Goal: Task Accomplishment & Management: Use online tool/utility

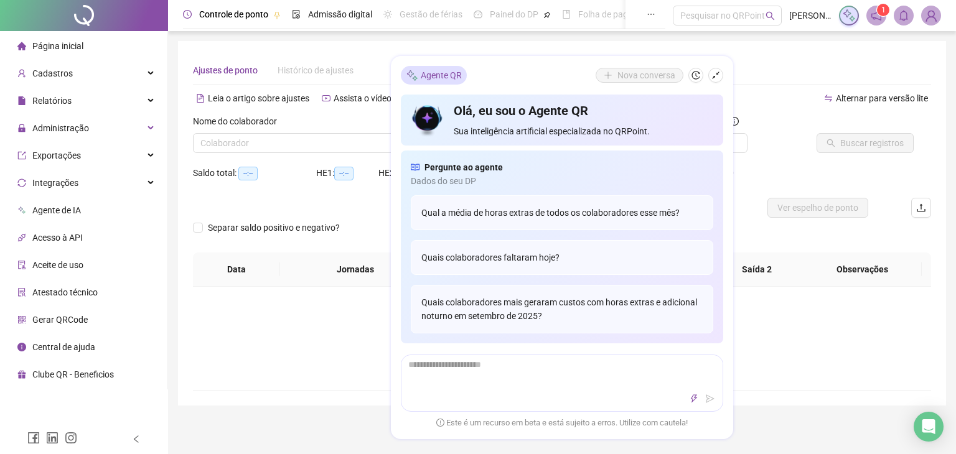
type input "**********"
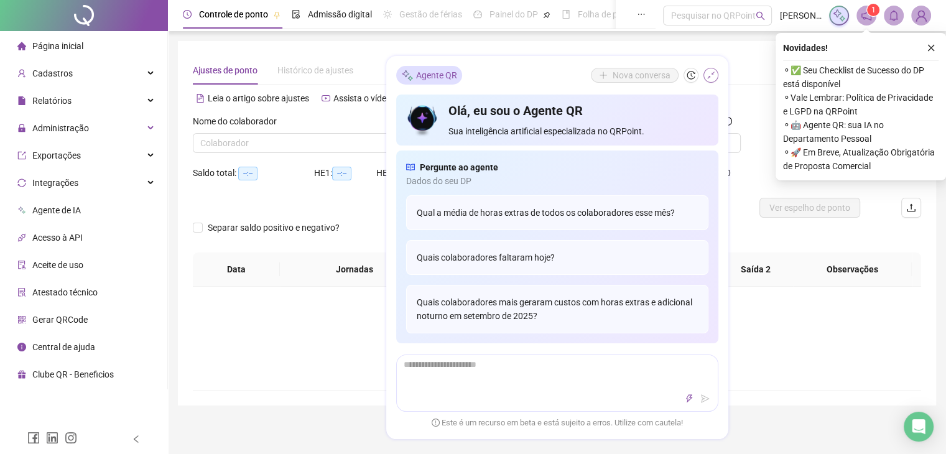
click at [707, 76] on icon "shrink" at bounding box center [711, 75] width 9 height 9
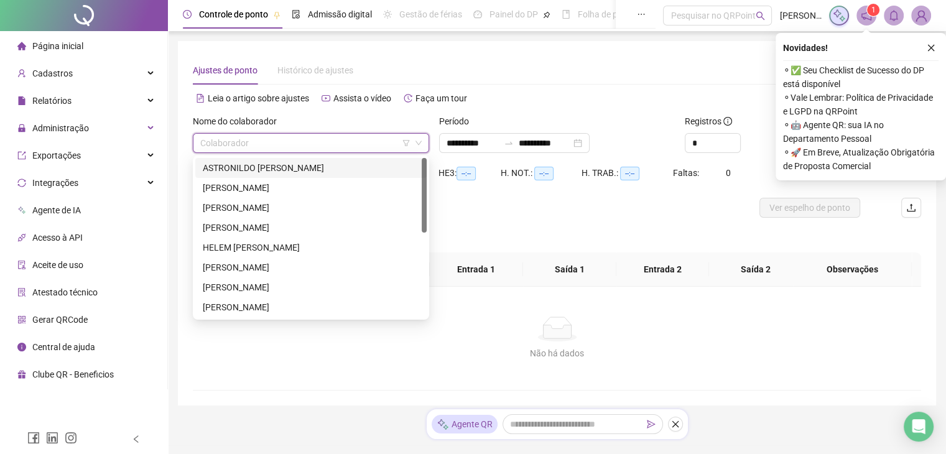
click at [274, 152] on input "search" at bounding box center [305, 143] width 210 height 19
click at [279, 165] on div "ASTRONILDO [PERSON_NAME]" at bounding box center [311, 168] width 217 height 14
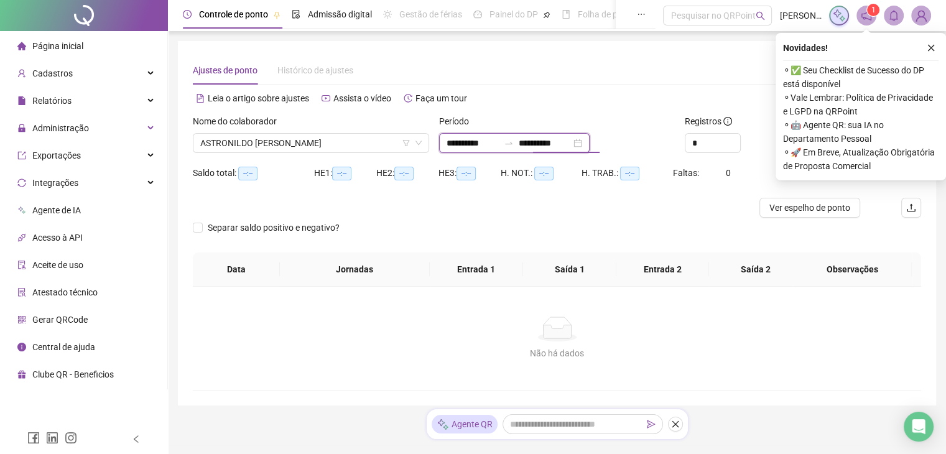
click at [536, 146] on input "**********" at bounding box center [545, 143] width 52 height 14
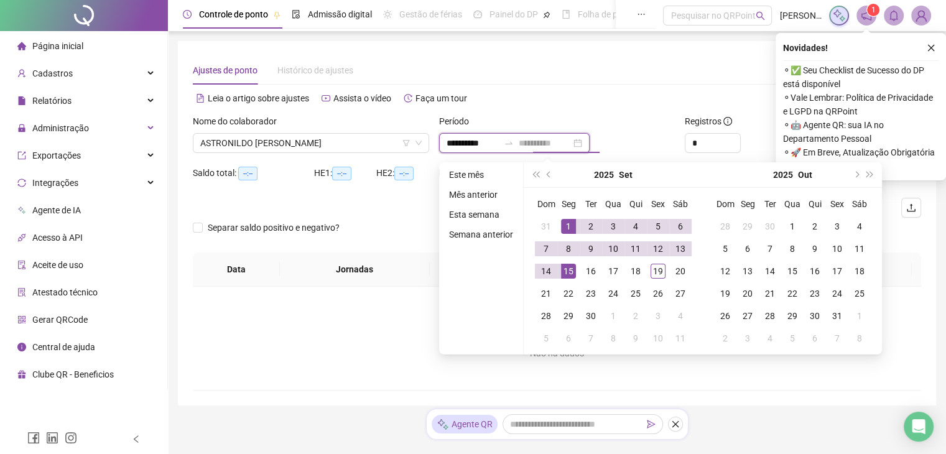
type input "**********"
drag, startPoint x: 575, startPoint y: 272, endPoint x: 599, endPoint y: 274, distance: 23.7
click at [575, 274] on td "15" at bounding box center [568, 271] width 22 height 22
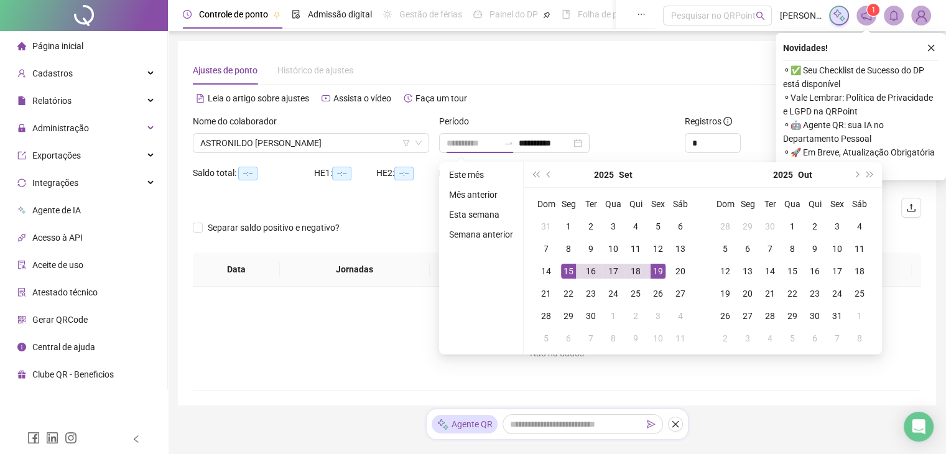
click at [663, 274] on div "19" at bounding box center [658, 271] width 15 height 15
type input "**********"
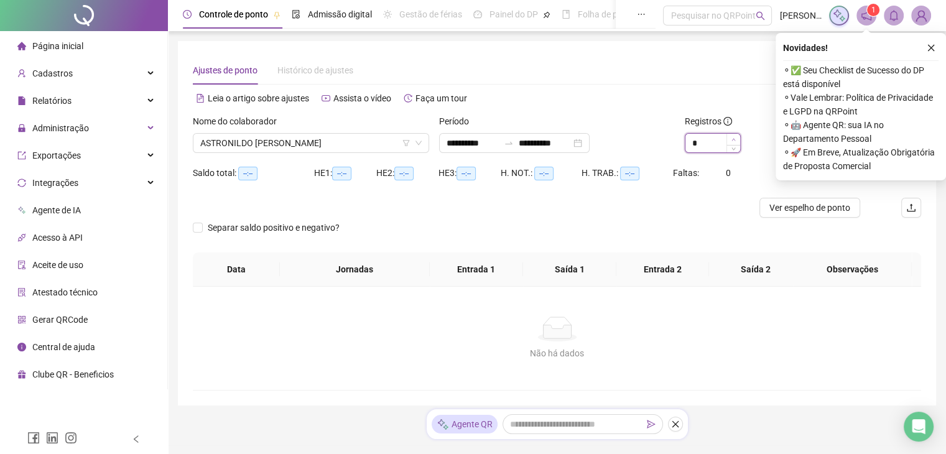
type input "*"
click at [735, 138] on icon "up" at bounding box center [734, 139] width 4 height 4
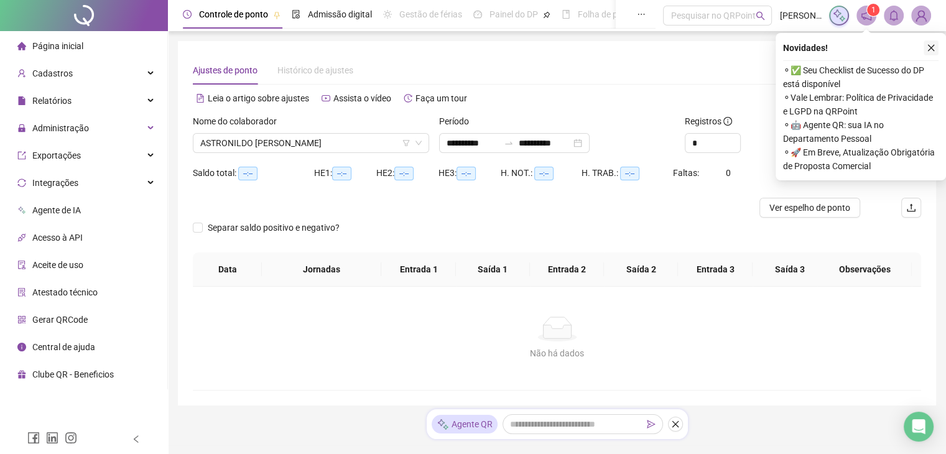
click at [935, 48] on icon "close" at bounding box center [931, 48] width 9 height 9
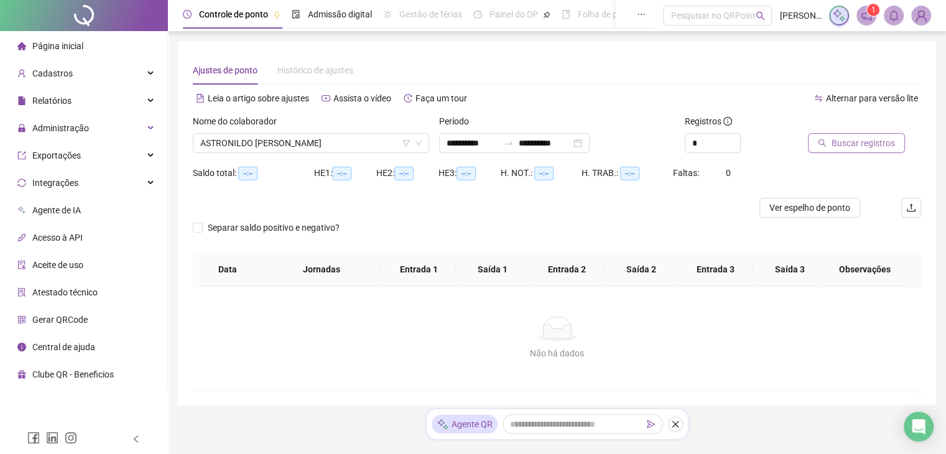
click at [872, 142] on span "Buscar registros" at bounding box center [863, 143] width 63 height 14
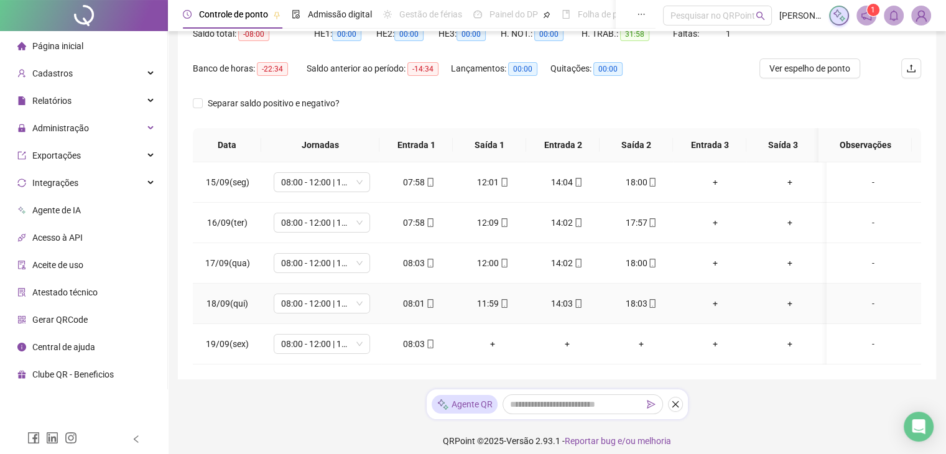
scroll to position [147, 0]
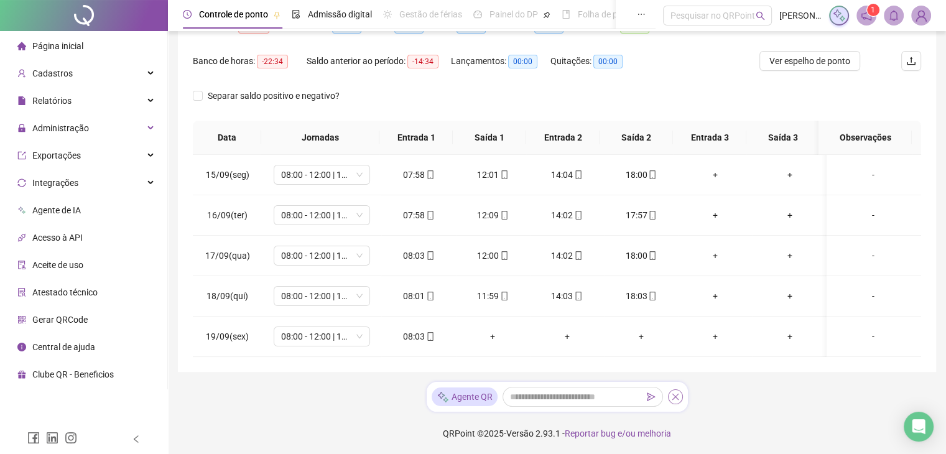
click at [676, 390] on button "button" at bounding box center [675, 396] width 15 height 15
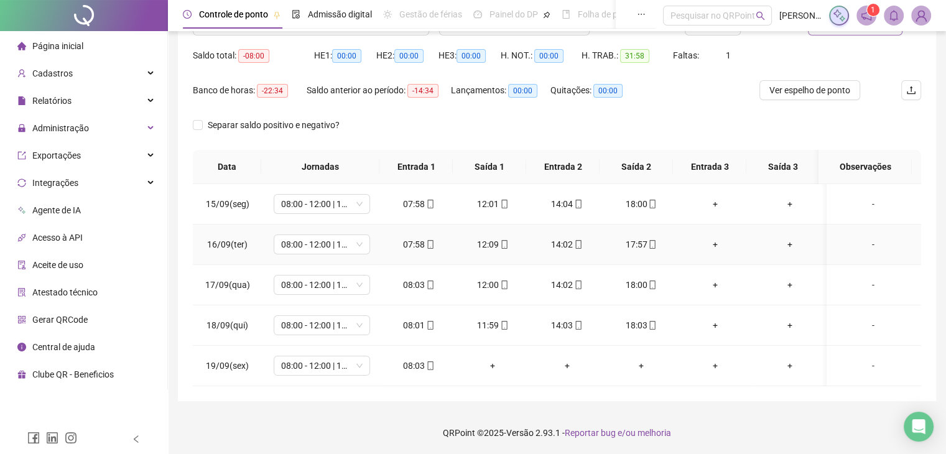
scroll to position [0, 0]
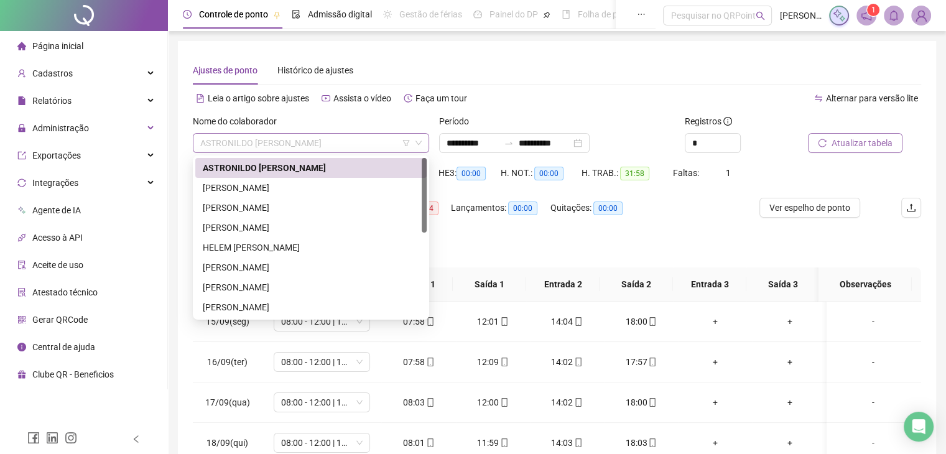
click at [373, 137] on span "ASTRONILDO [PERSON_NAME]" at bounding box center [310, 143] width 221 height 19
click at [286, 185] on div "[PERSON_NAME]" at bounding box center [311, 188] width 217 height 14
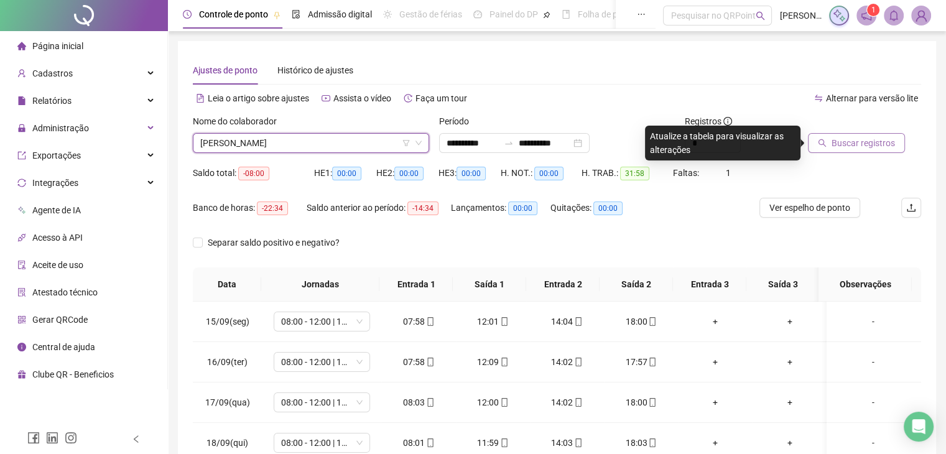
click at [840, 141] on span "Buscar registros" at bounding box center [863, 143] width 63 height 14
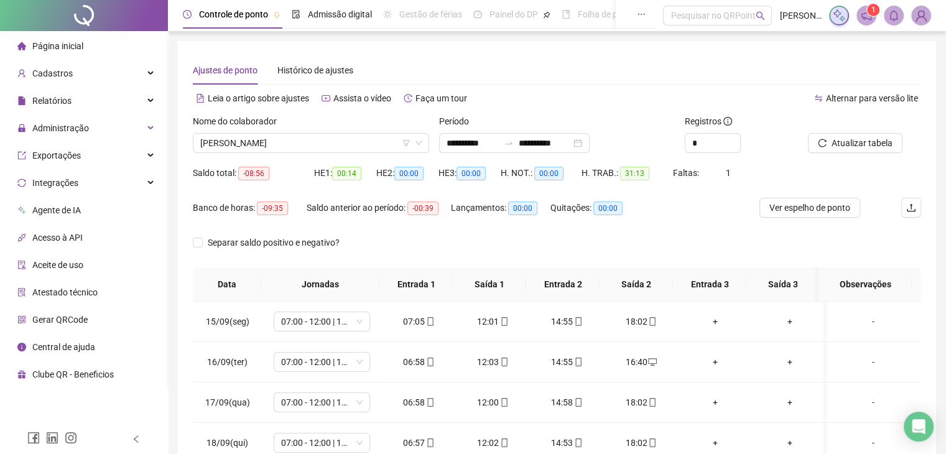
click at [371, 158] on div "Nome do colaborador [PERSON_NAME]" at bounding box center [311, 138] width 246 height 49
click at [368, 155] on div "Nome do colaborador [PERSON_NAME]" at bounding box center [311, 138] width 246 height 49
click at [368, 147] on span "[PERSON_NAME]" at bounding box center [310, 143] width 221 height 19
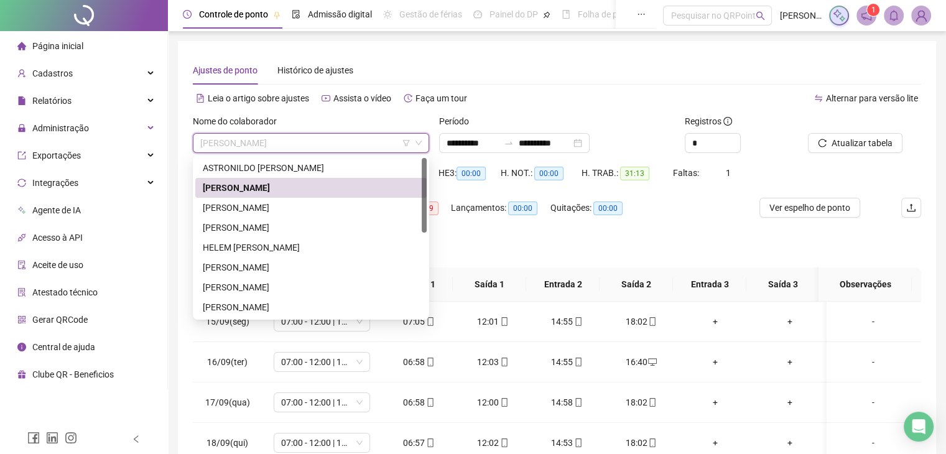
click at [368, 147] on span "[PERSON_NAME]" at bounding box center [310, 143] width 221 height 19
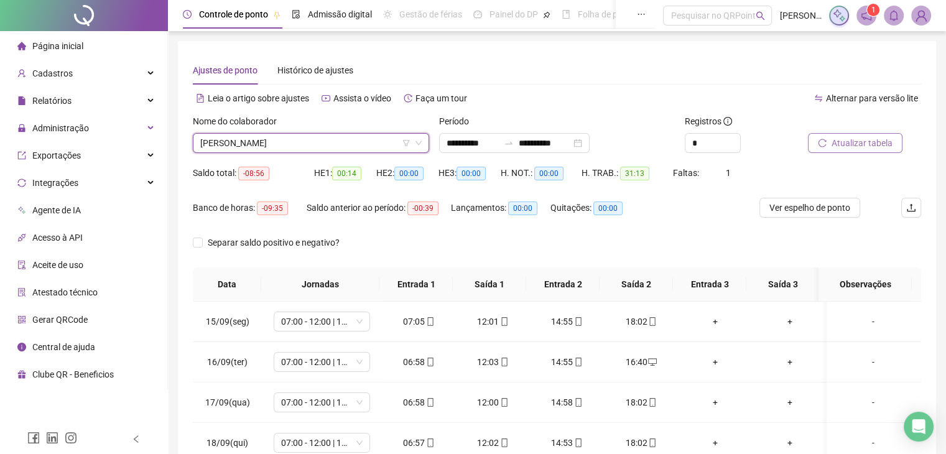
click at [878, 140] on span "Atualizar tabela" at bounding box center [862, 143] width 61 height 14
click at [358, 139] on span "[PERSON_NAME]" at bounding box center [310, 143] width 221 height 19
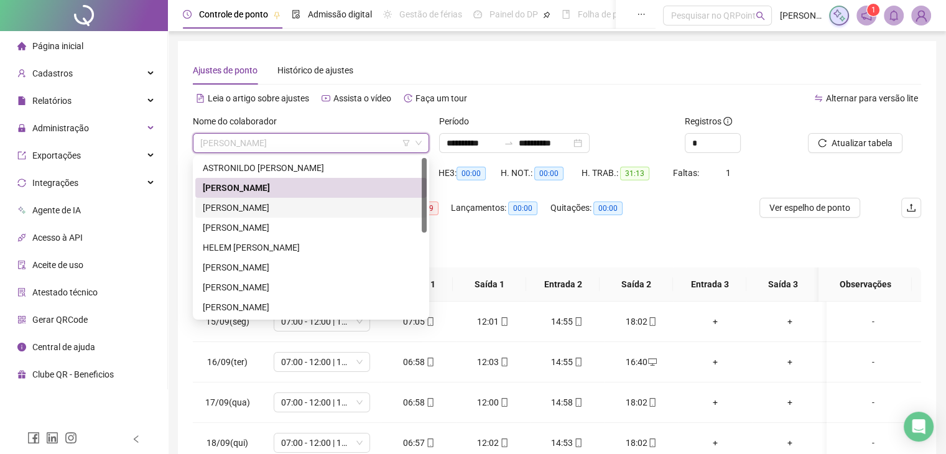
drag, startPoint x: 313, startPoint y: 210, endPoint x: 775, endPoint y: 180, distance: 462.6
click at [314, 210] on div "[PERSON_NAME]" at bounding box center [311, 208] width 217 height 14
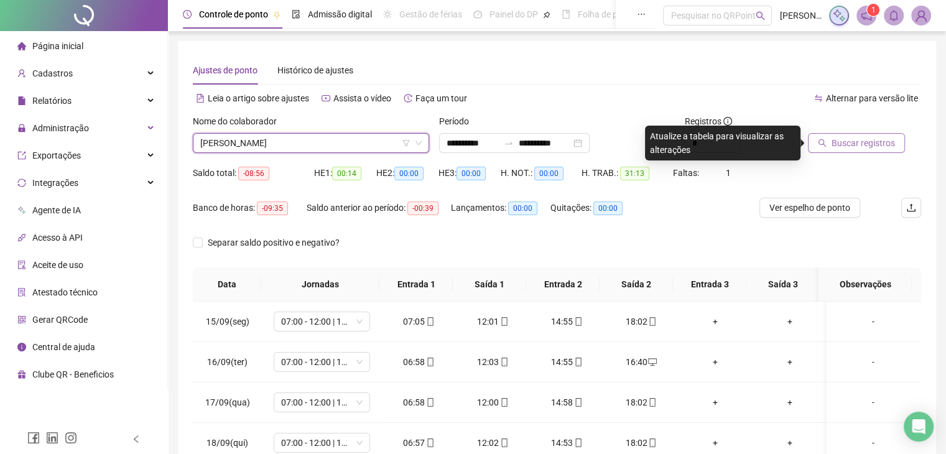
click at [840, 142] on span "Buscar registros" at bounding box center [863, 143] width 63 height 14
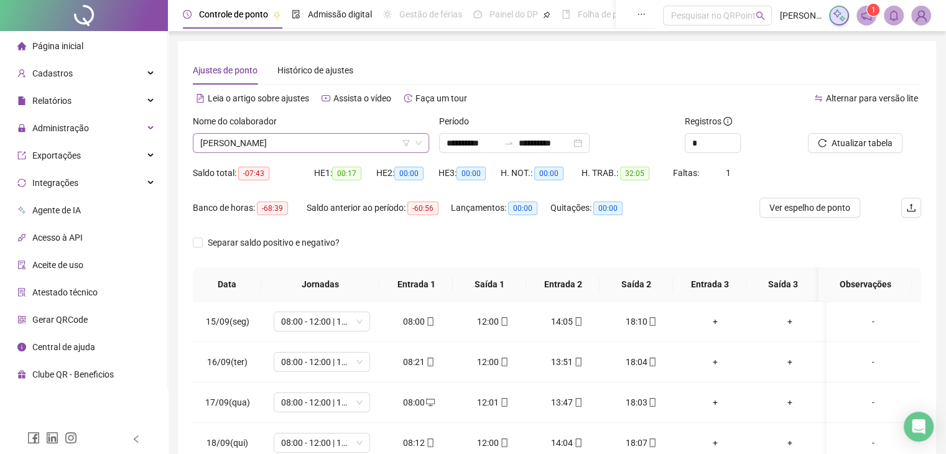
click at [372, 144] on span "[PERSON_NAME]" at bounding box center [310, 143] width 221 height 19
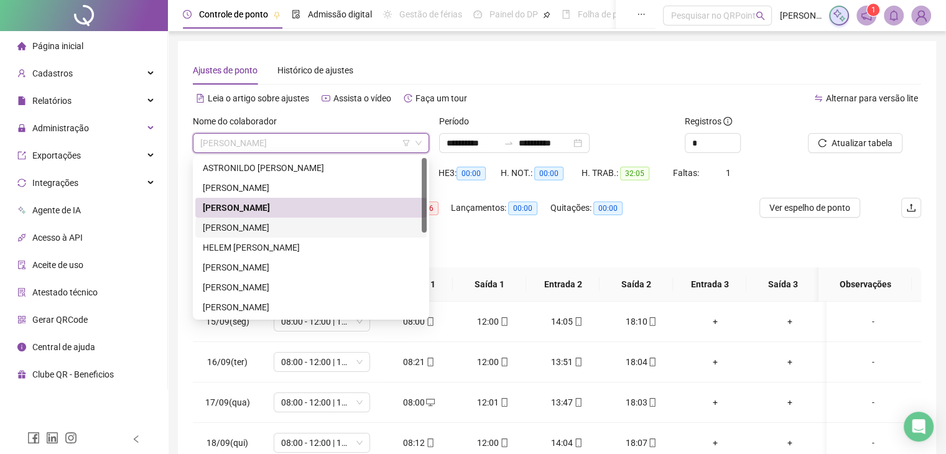
click at [309, 221] on div "[PERSON_NAME]" at bounding box center [311, 228] width 217 height 14
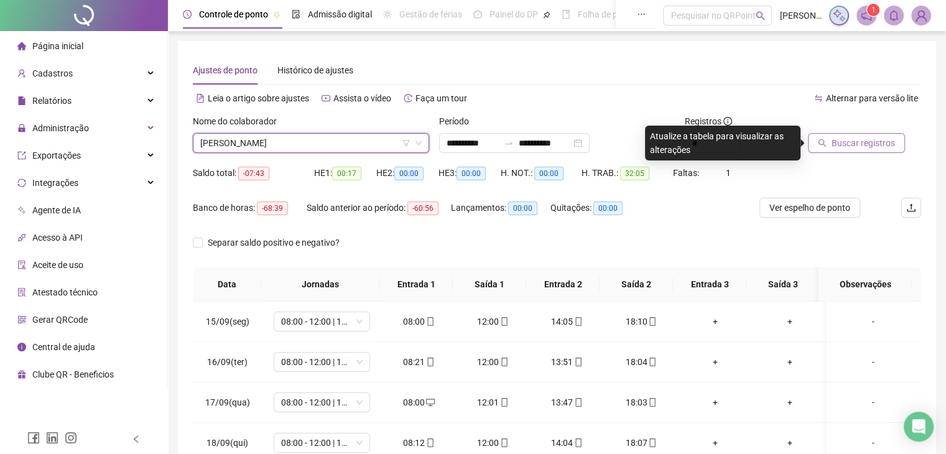
click at [885, 145] on span "Buscar registros" at bounding box center [863, 143] width 63 height 14
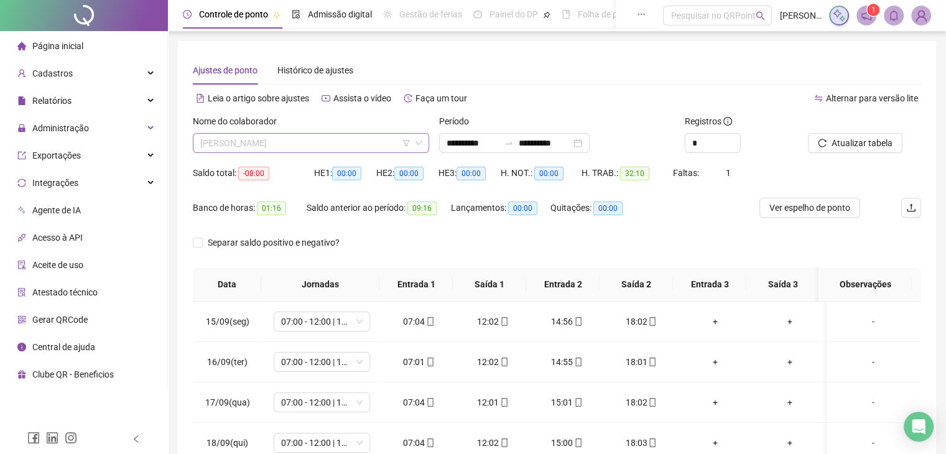
click at [356, 139] on span "[PERSON_NAME]" at bounding box center [310, 143] width 221 height 19
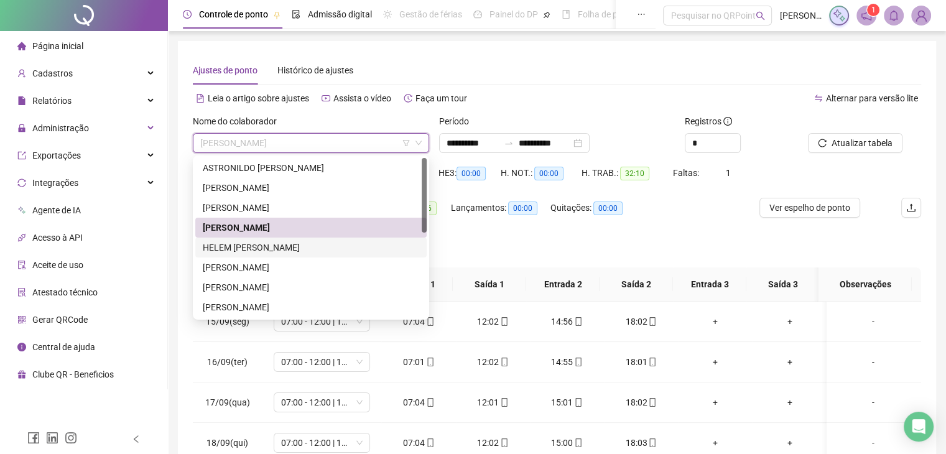
click at [327, 252] on div "HELEM [PERSON_NAME]" at bounding box center [311, 248] width 217 height 14
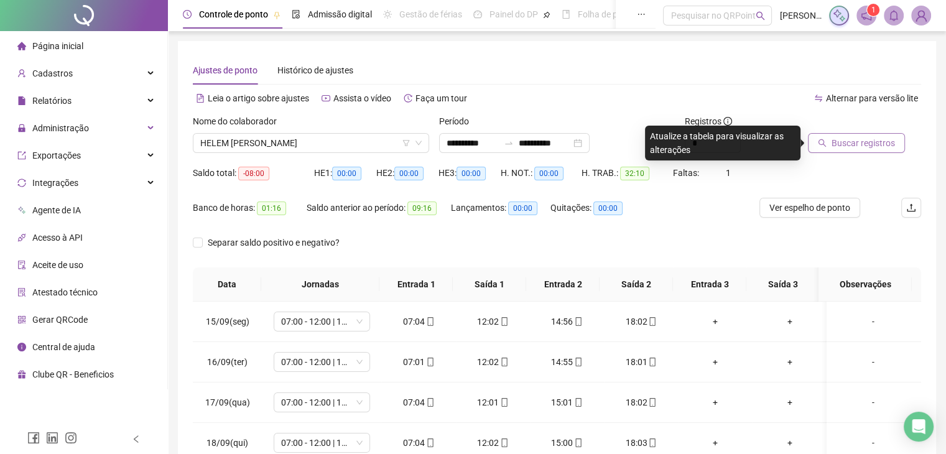
click at [850, 147] on span "Buscar registros" at bounding box center [863, 143] width 63 height 14
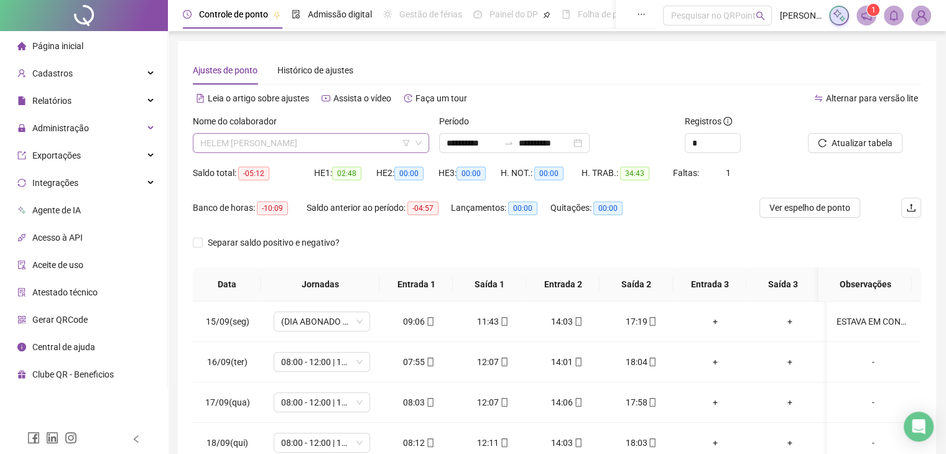
click at [366, 147] on span "HELEM [PERSON_NAME]" at bounding box center [310, 143] width 221 height 19
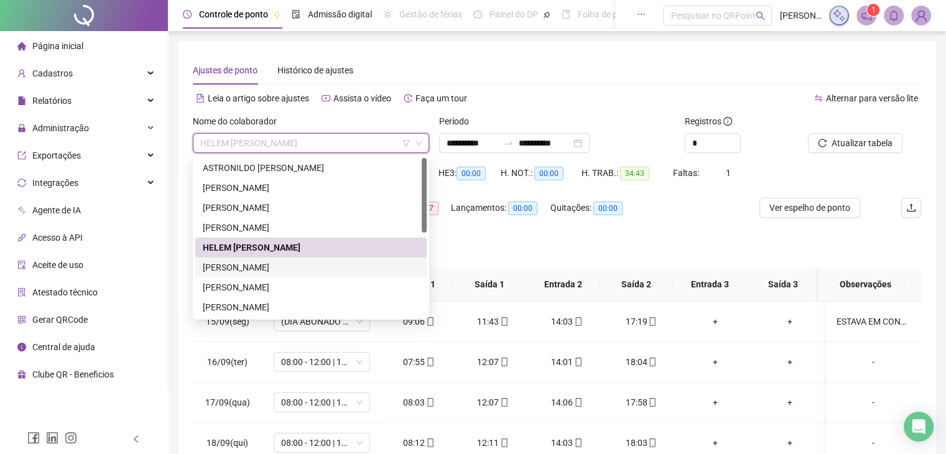
click at [272, 269] on div "[PERSON_NAME]" at bounding box center [311, 268] width 217 height 14
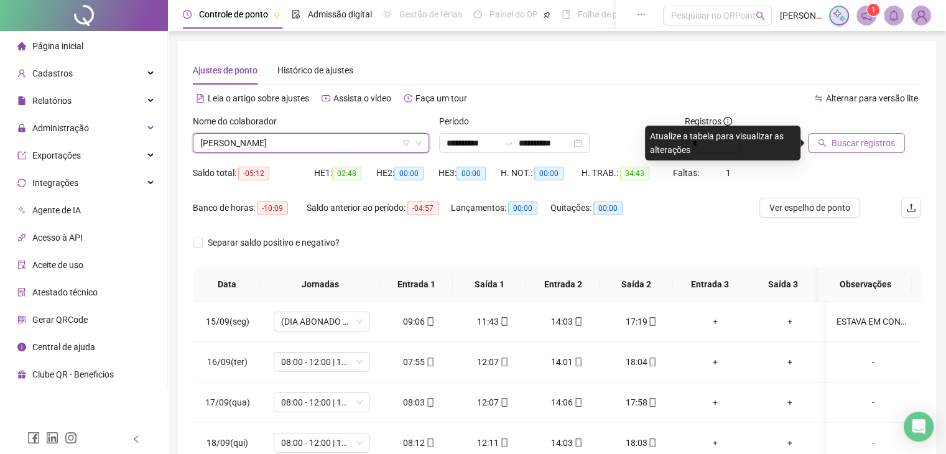
click at [883, 141] on span "Buscar registros" at bounding box center [863, 143] width 63 height 14
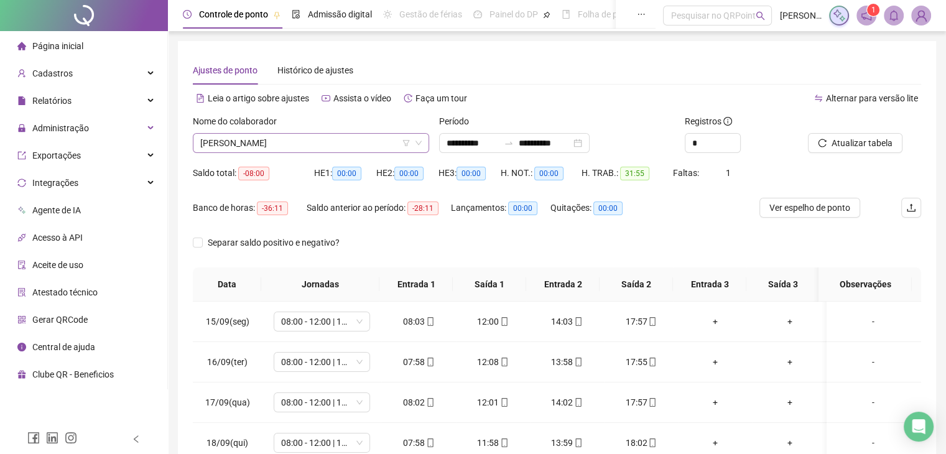
click at [355, 149] on span "[PERSON_NAME]" at bounding box center [310, 143] width 221 height 19
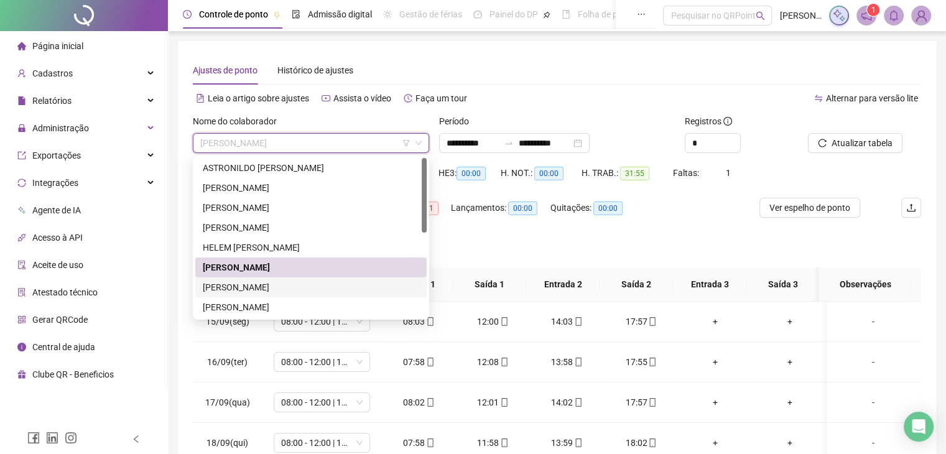
click at [313, 284] on div "[PERSON_NAME]" at bounding box center [311, 288] width 217 height 14
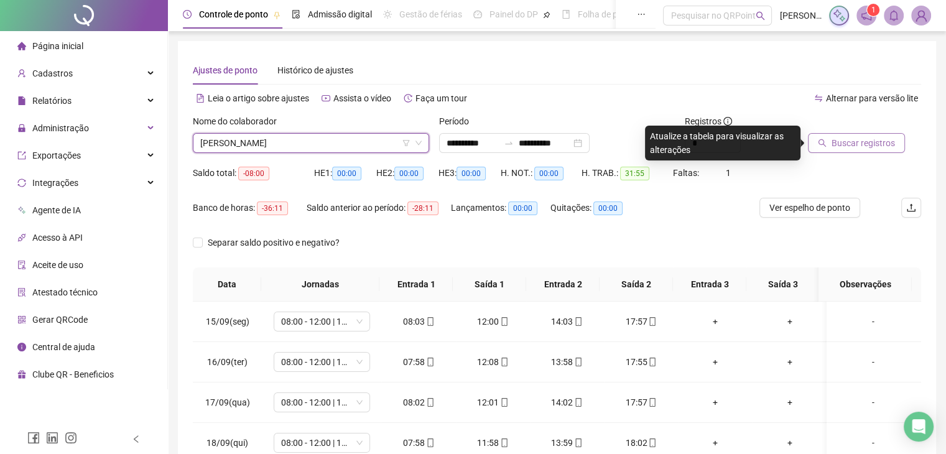
click at [866, 148] on span "Buscar registros" at bounding box center [863, 143] width 63 height 14
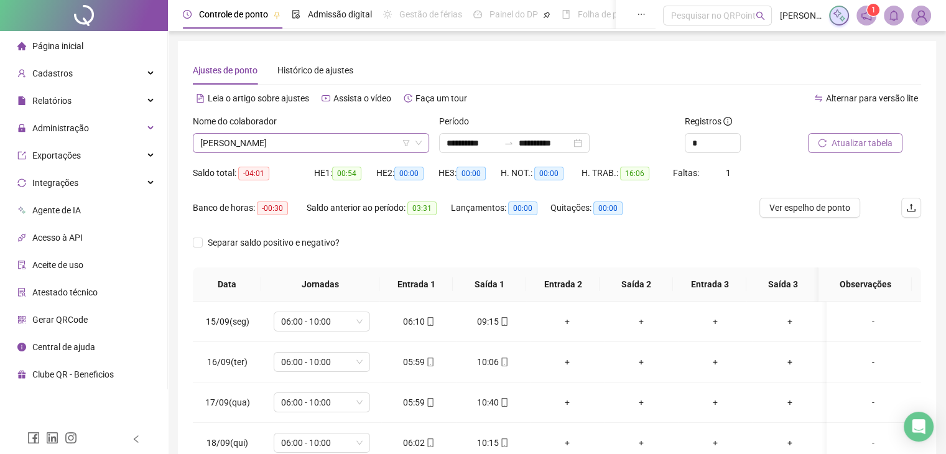
click at [339, 142] on span "[PERSON_NAME]" at bounding box center [310, 143] width 221 height 19
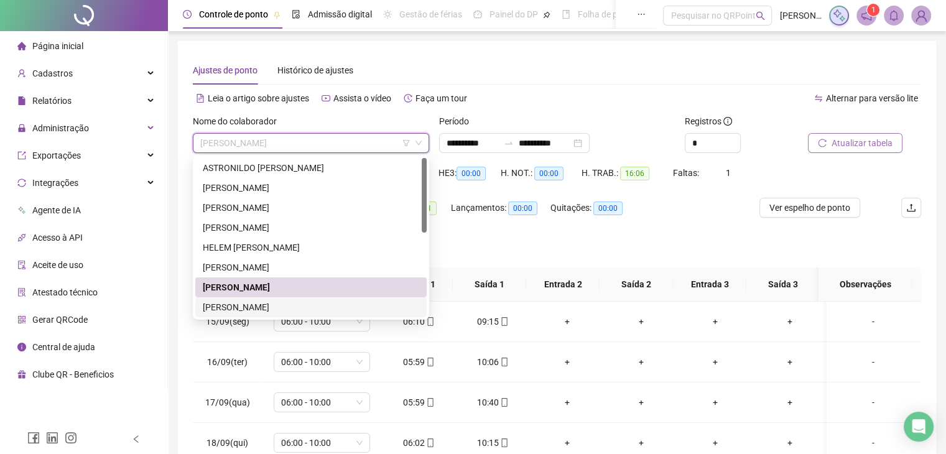
click at [319, 310] on div "[PERSON_NAME]" at bounding box center [311, 307] width 217 height 14
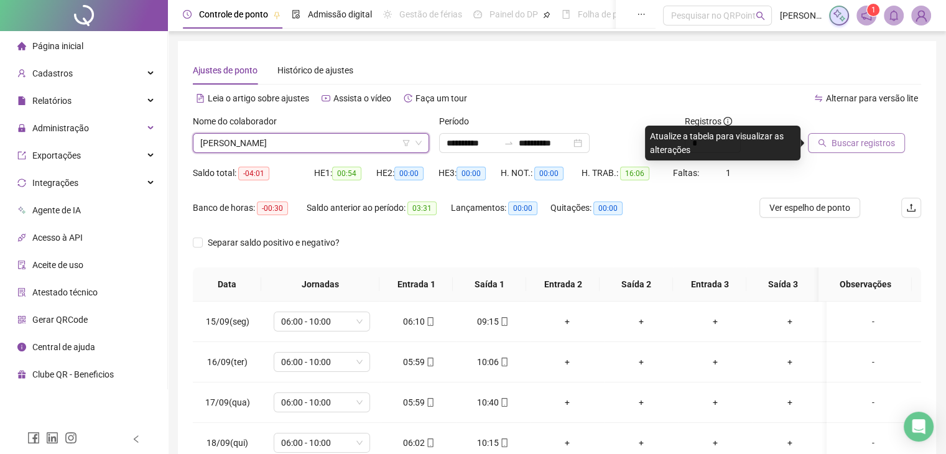
click at [832, 144] on span "Buscar registros" at bounding box center [863, 143] width 63 height 14
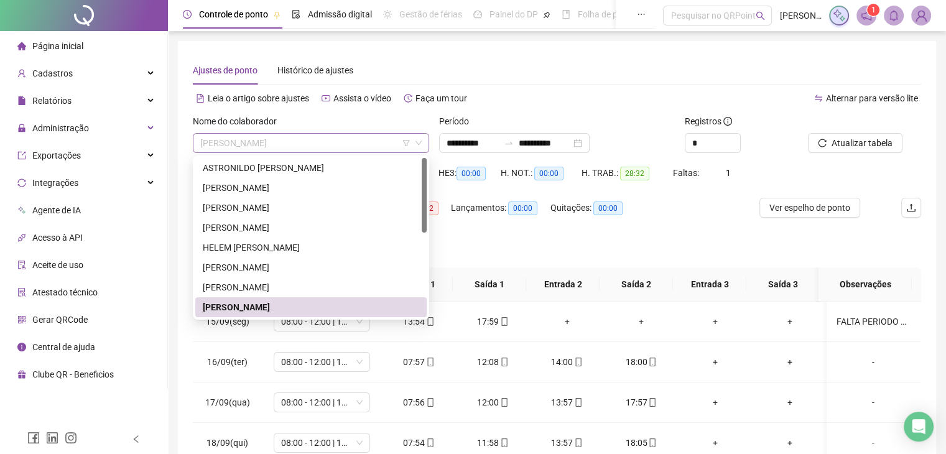
click at [385, 147] on span "[PERSON_NAME]" at bounding box center [310, 143] width 221 height 19
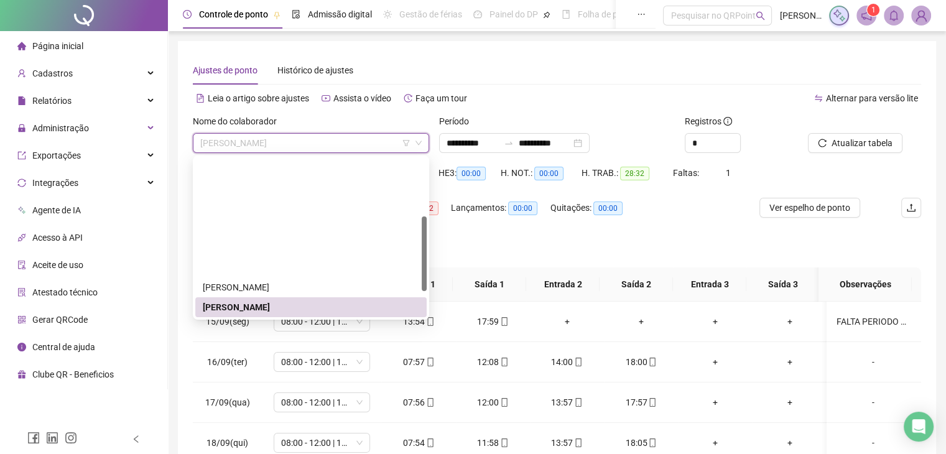
scroll to position [124, 0]
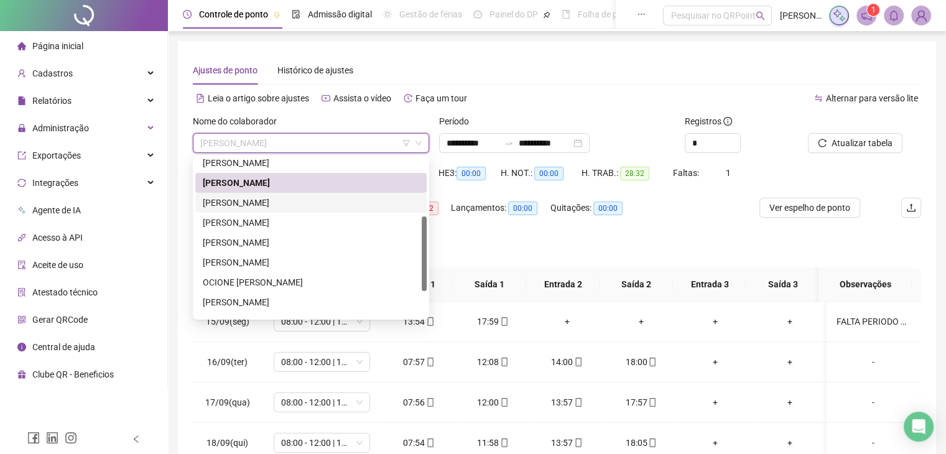
click at [290, 203] on div "[PERSON_NAME]" at bounding box center [311, 203] width 217 height 14
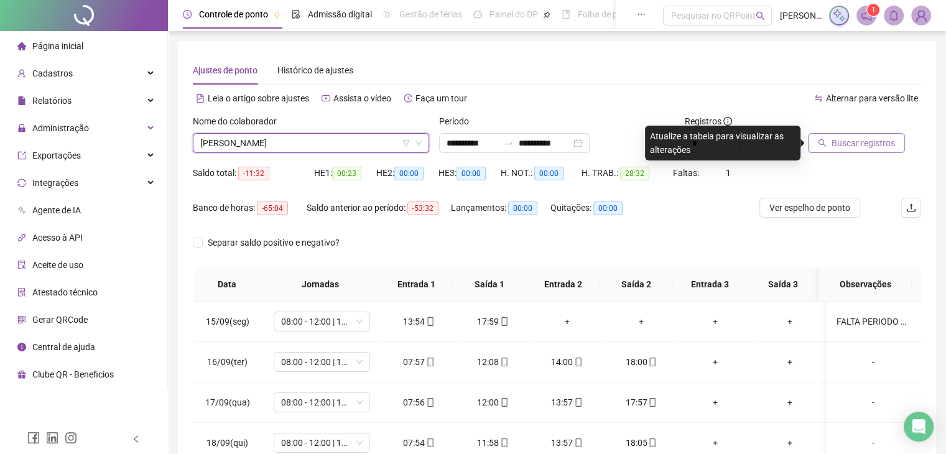
click at [863, 147] on span "Buscar registros" at bounding box center [863, 143] width 63 height 14
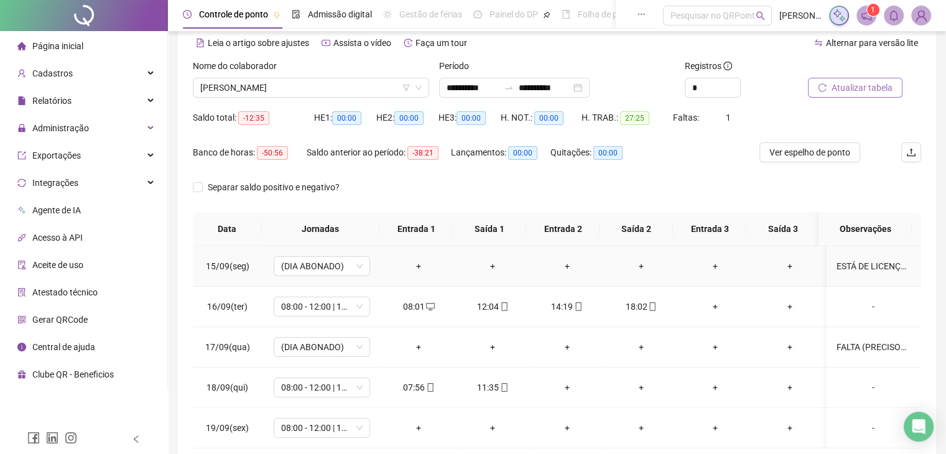
scroll to position [118, 0]
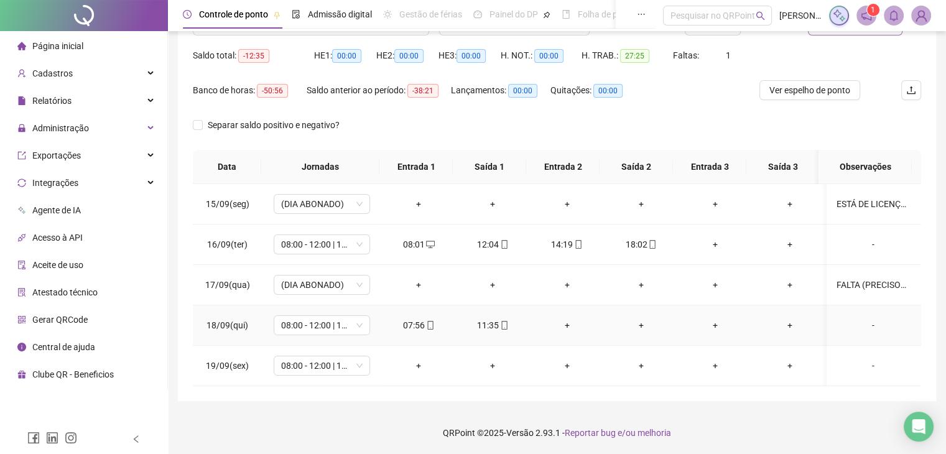
click at [866, 324] on div "-" at bounding box center [873, 326] width 73 height 14
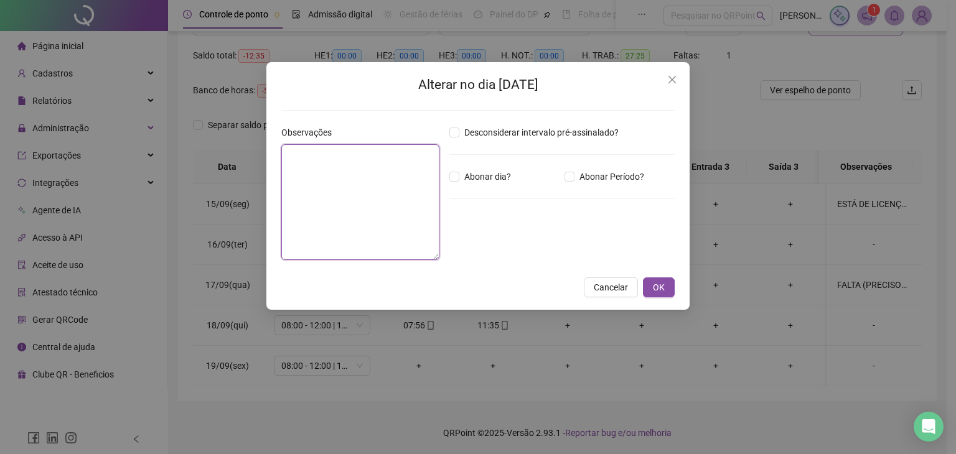
click at [393, 182] on textarea at bounding box center [360, 202] width 158 height 116
type textarea "**********"
click at [453, 181] on label "Abonar dia?" at bounding box center [482, 177] width 67 height 14
drag, startPoint x: 289, startPoint y: 147, endPoint x: 312, endPoint y: 167, distance: 30.9
click at [312, 167] on textarea "**********" at bounding box center [360, 202] width 158 height 116
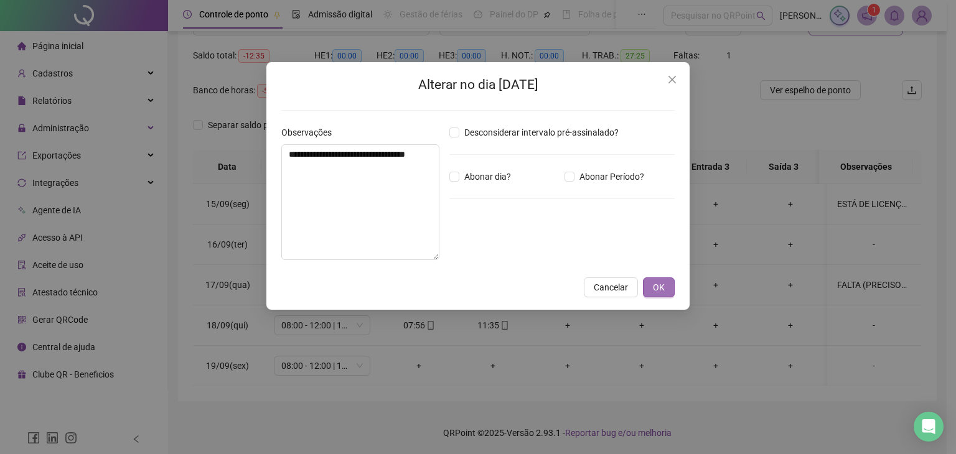
click at [652, 277] on button "OK" at bounding box center [659, 287] width 32 height 20
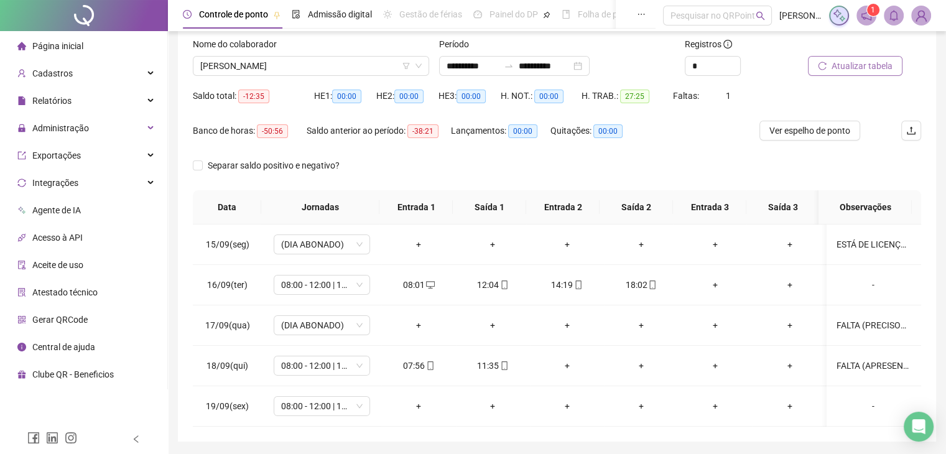
scroll to position [55, 0]
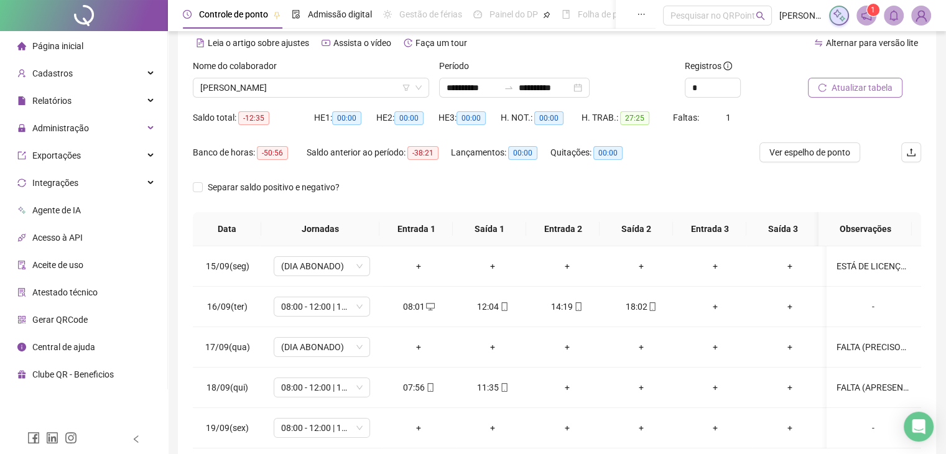
click at [839, 91] on span "Atualizar tabela" at bounding box center [862, 88] width 61 height 14
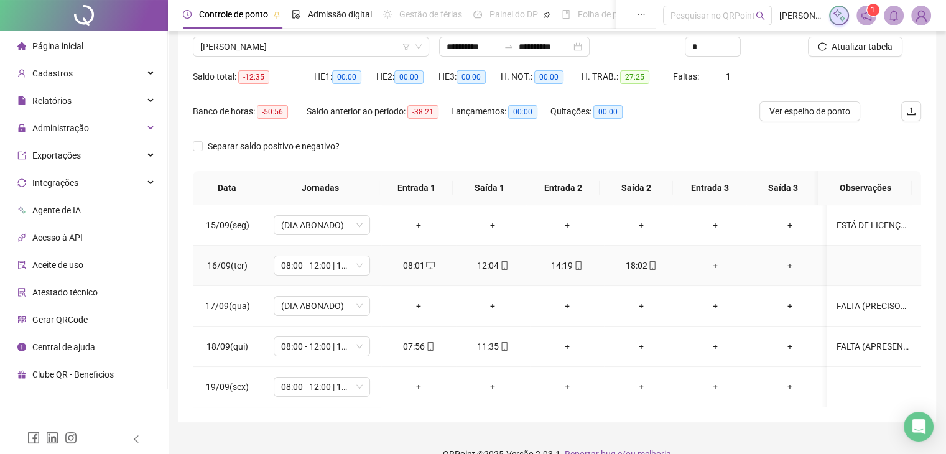
scroll to position [118, 0]
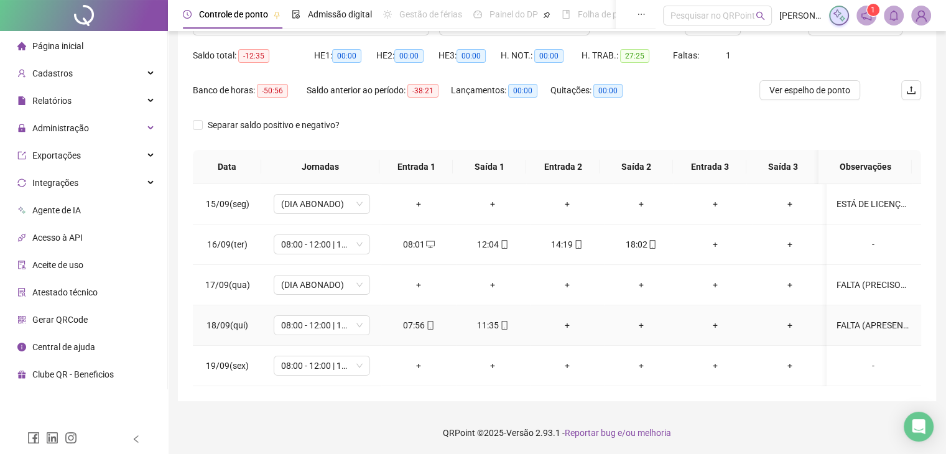
click at [840, 324] on div "FALTA (APRESENTOU ATESTADO DE 5 DIAS)" at bounding box center [873, 326] width 73 height 14
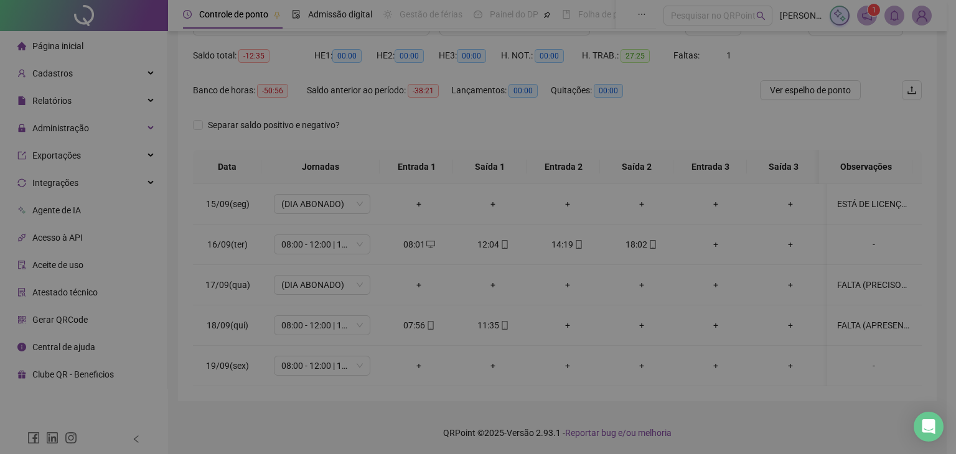
type textarea "**********"
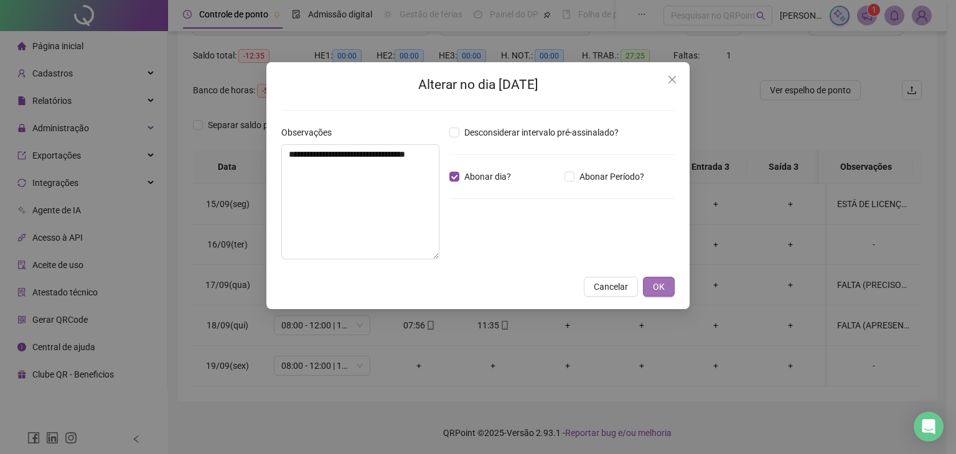
click at [655, 281] on span "OK" at bounding box center [659, 287] width 12 height 14
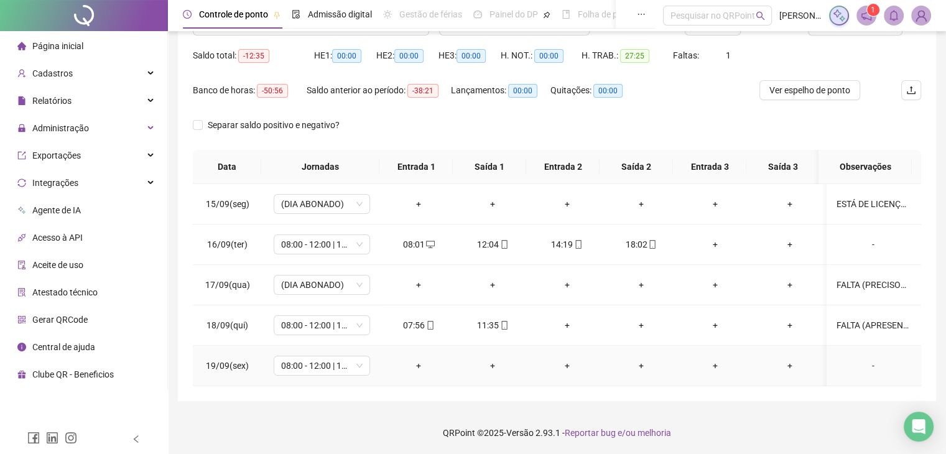
click at [862, 356] on td "-" at bounding box center [874, 366] width 95 height 40
click at [884, 328] on div "FALTA (APRESENTOU ATESTADO DE 5 DIAS)" at bounding box center [873, 326] width 73 height 14
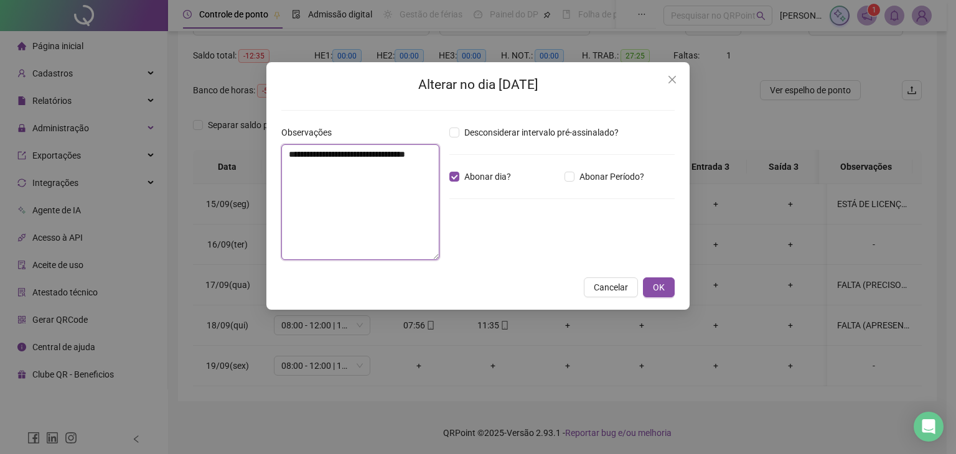
click at [307, 167] on textarea "**********" at bounding box center [360, 202] width 158 height 116
type textarea "**********"
click at [664, 291] on button "OK" at bounding box center [659, 287] width 32 height 20
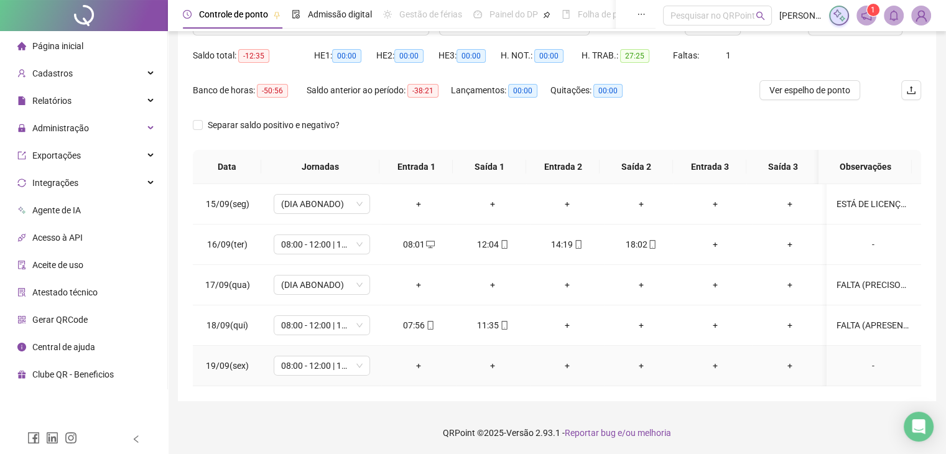
click at [869, 366] on div "-" at bounding box center [873, 366] width 73 height 14
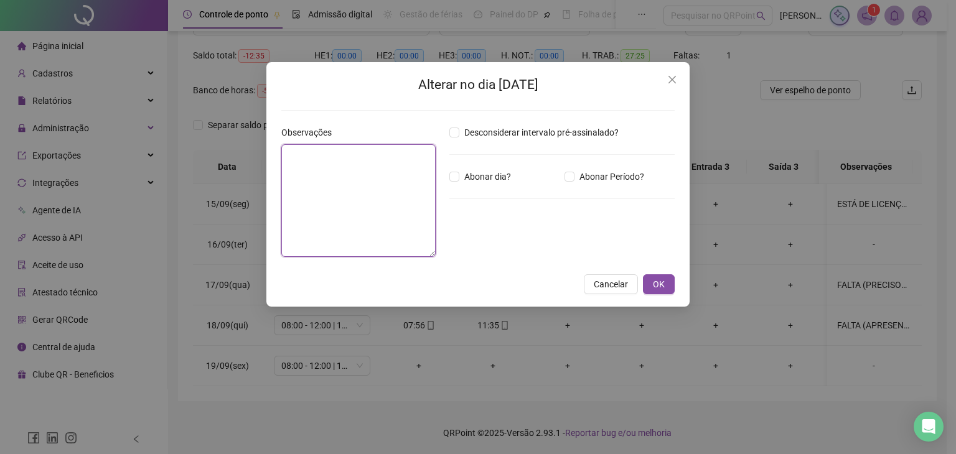
click at [373, 210] on textarea at bounding box center [358, 200] width 154 height 113
paste textarea "**********"
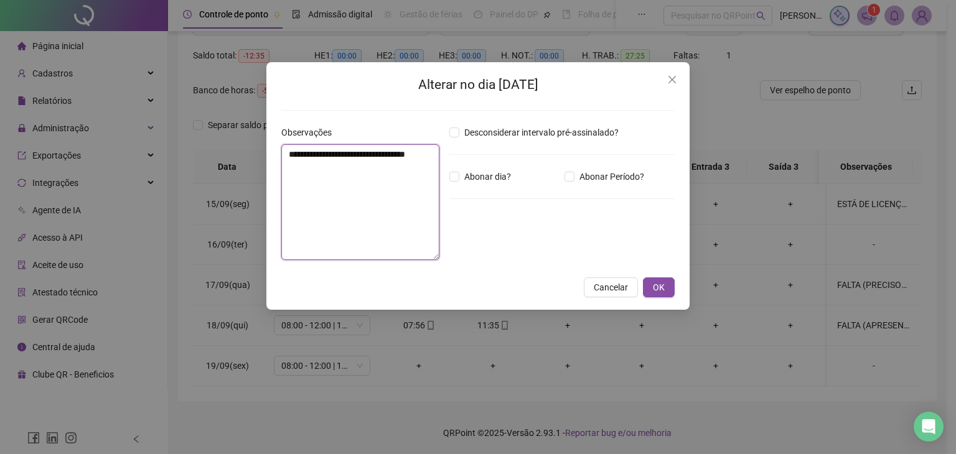
click at [305, 175] on textarea "**********" at bounding box center [360, 202] width 158 height 116
type textarea "**********"
click at [655, 282] on span "OK" at bounding box center [659, 288] width 12 height 14
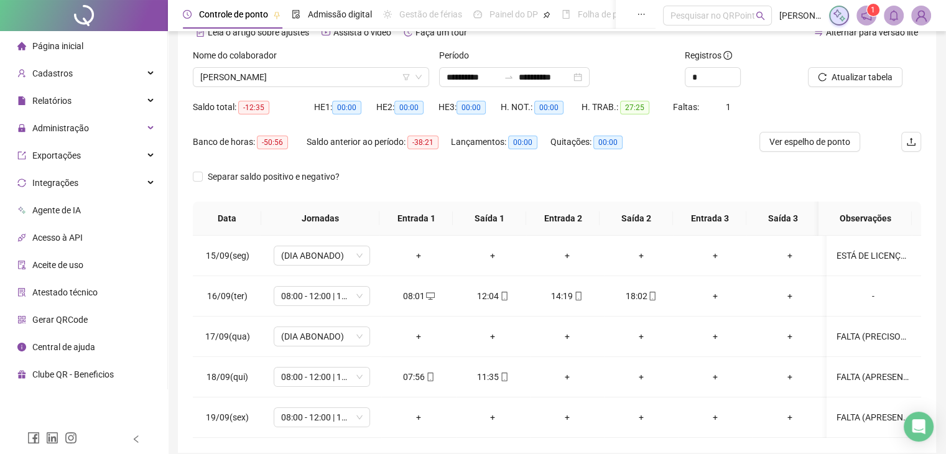
scroll to position [55, 0]
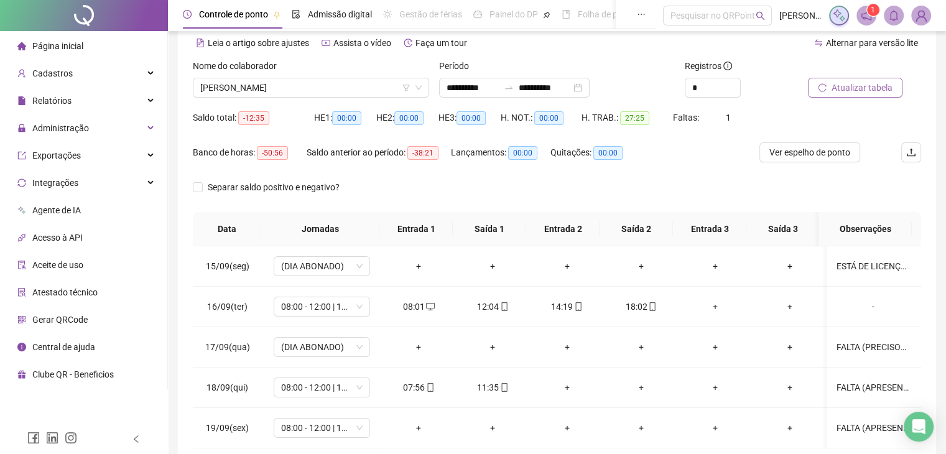
click at [873, 90] on span "Atualizar tabela" at bounding box center [862, 88] width 61 height 14
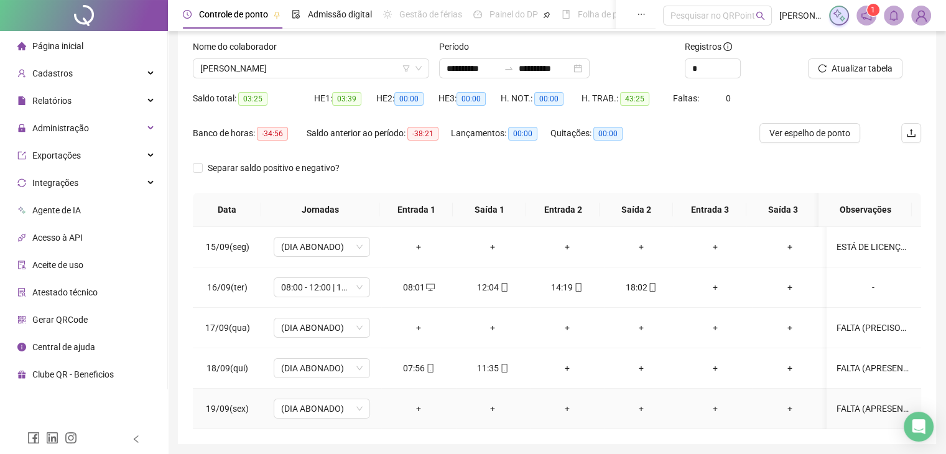
scroll to position [0, 0]
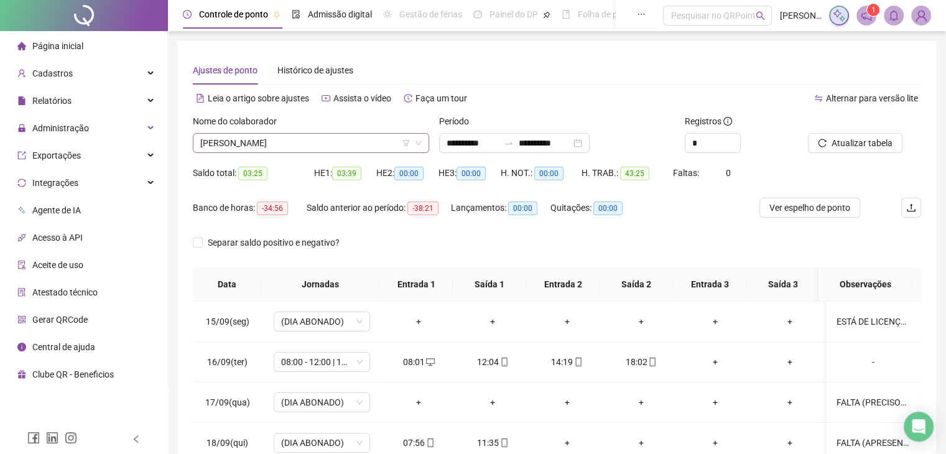
click at [371, 139] on span "[PERSON_NAME]" at bounding box center [310, 143] width 221 height 19
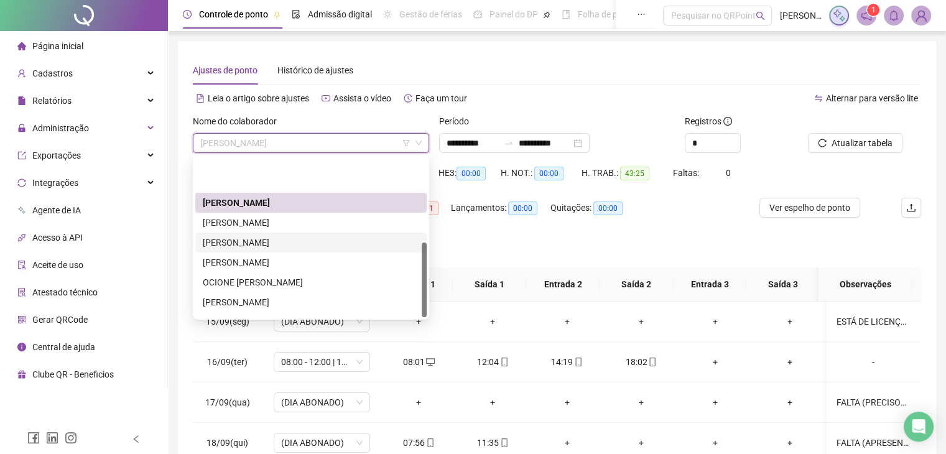
scroll to position [179, 0]
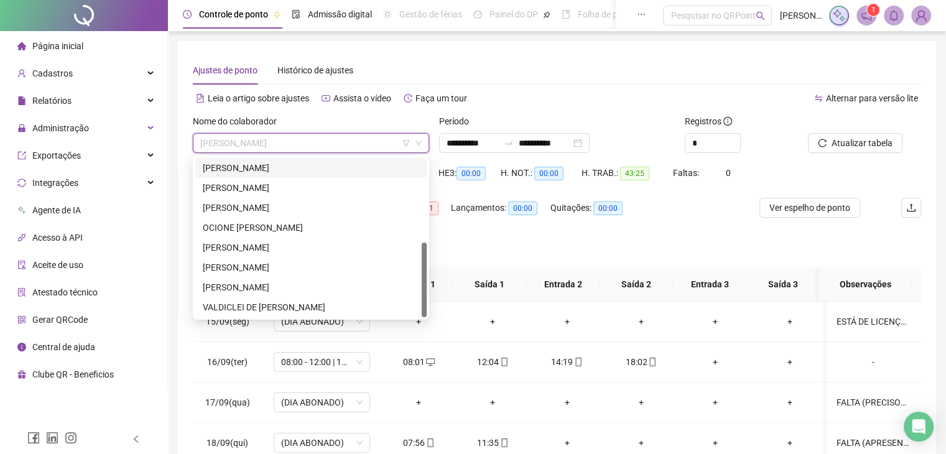
click at [279, 172] on div "[PERSON_NAME]" at bounding box center [311, 168] width 217 height 14
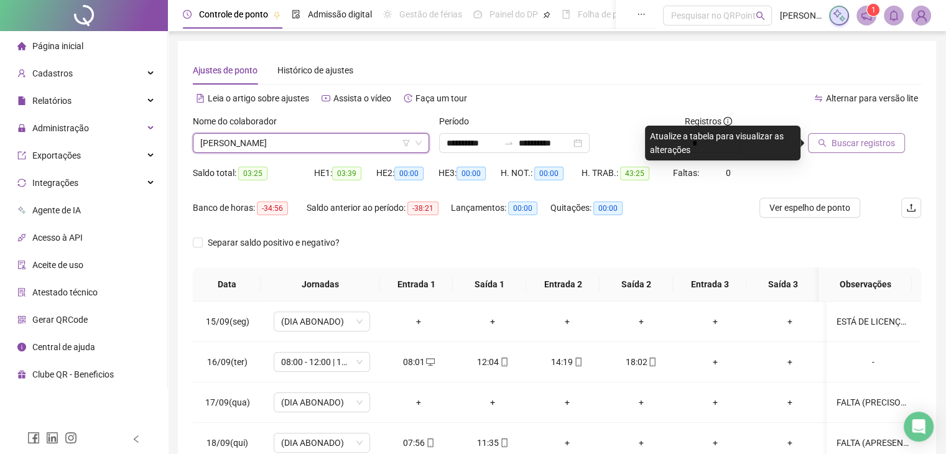
click at [867, 146] on span "Buscar registros" at bounding box center [863, 143] width 63 height 14
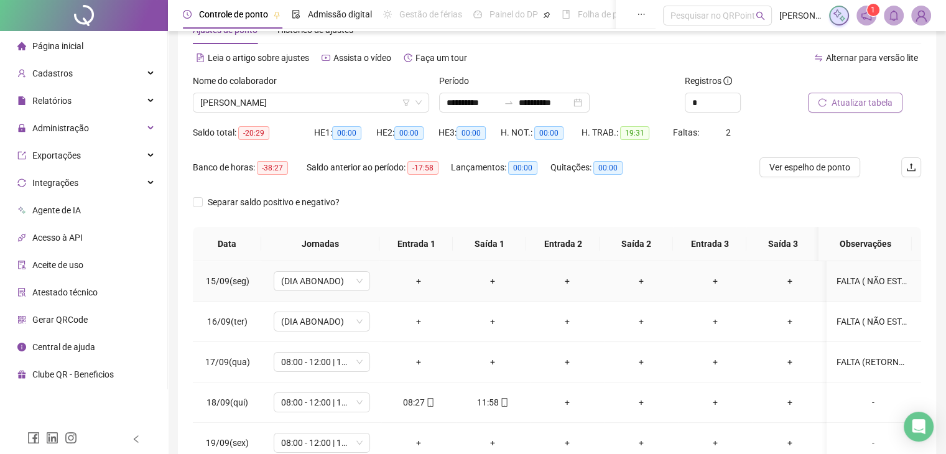
scroll to position [118, 0]
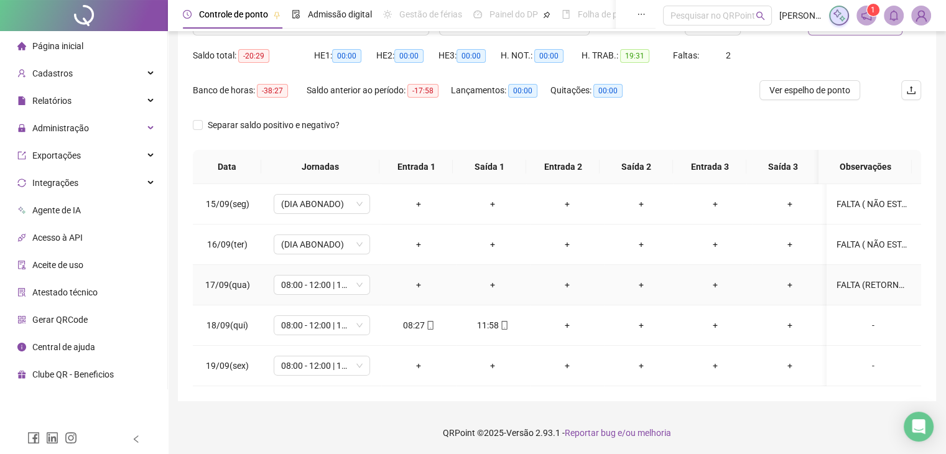
click at [846, 282] on div "FALTA (RETORNO MEDICO) SEM ATESTADO" at bounding box center [873, 285] width 73 height 14
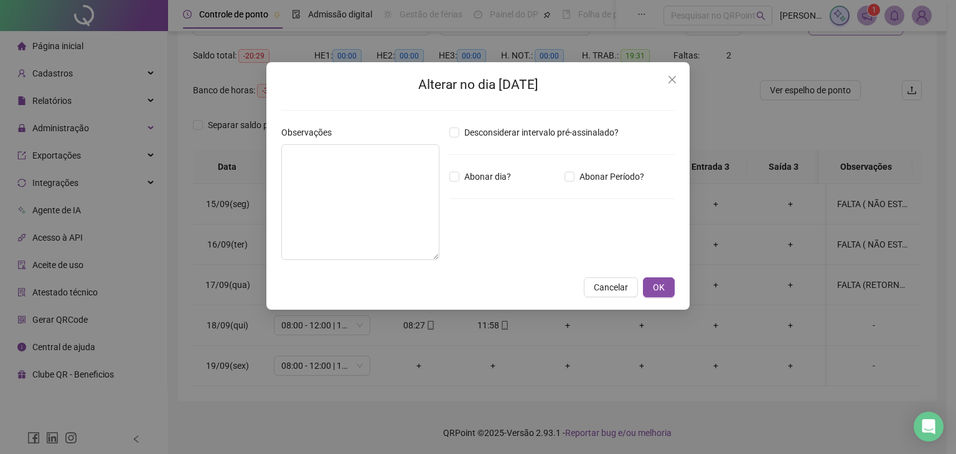
type textarea "**********"
click at [663, 284] on span "OK" at bounding box center [659, 288] width 12 height 14
